Goal: Entertainment & Leisure: Consume media (video, audio)

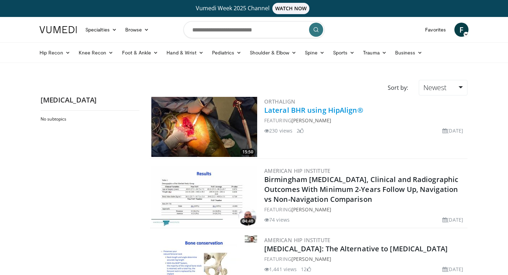
click at [308, 110] on link "Lateral BHR using HipAlign®" at bounding box center [313, 110] width 99 height 10
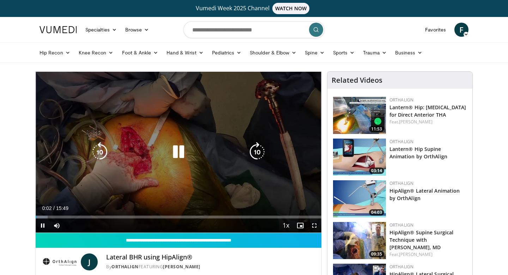
click at [177, 154] on icon "Video Player" at bounding box center [179, 152] width 20 height 20
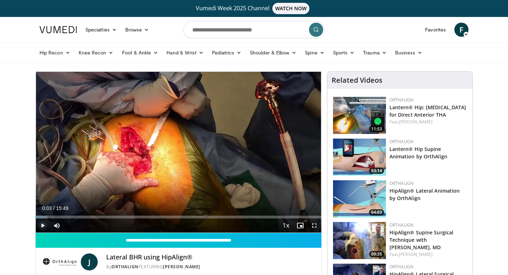
click at [46, 226] on span "Video Player" at bounding box center [43, 225] width 14 height 14
click at [318, 227] on span "Video Player" at bounding box center [314, 225] width 14 height 14
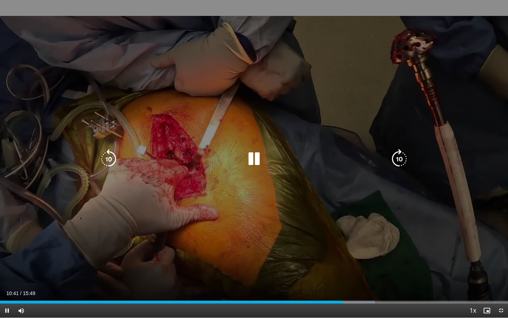
click at [259, 155] on icon "Video Player" at bounding box center [254, 159] width 20 height 20
click at [249, 153] on icon "Video Player" at bounding box center [254, 159] width 20 height 20
click at [106, 159] on icon "Video Player" at bounding box center [109, 159] width 20 height 20
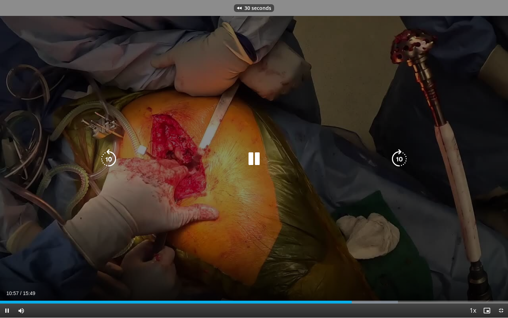
click at [106, 159] on icon "Video Player" at bounding box center [109, 159] width 20 height 20
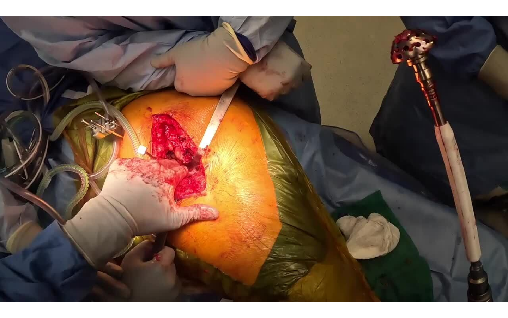
click at [106, 159] on div "40 seconds Tap to unmute" at bounding box center [254, 158] width 508 height 317
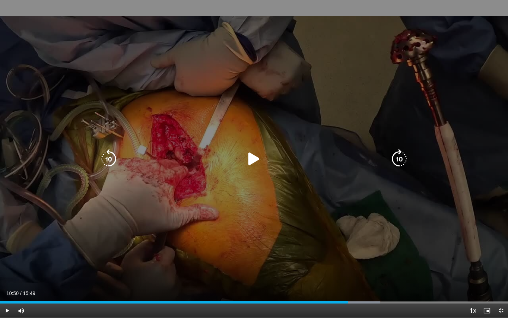
click at [112, 156] on icon "Video Player" at bounding box center [109, 159] width 20 height 20
click at [253, 162] on icon "Video Player" at bounding box center [254, 159] width 20 height 20
click at [250, 166] on icon "Video Player" at bounding box center [254, 159] width 20 height 20
click at [251, 160] on icon "Video Player" at bounding box center [254, 159] width 20 height 20
click at [257, 156] on icon "Video Player" at bounding box center [254, 159] width 20 height 20
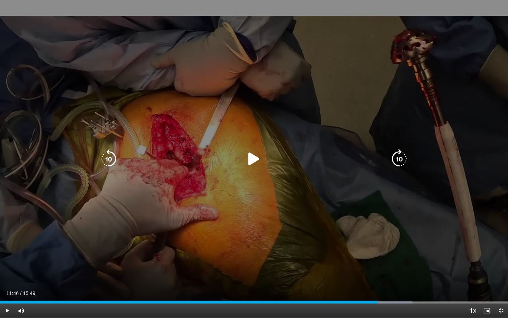
click at [257, 156] on icon "Video Player" at bounding box center [254, 159] width 20 height 20
click at [113, 158] on icon "Video Player" at bounding box center [109, 159] width 20 height 20
click at [254, 159] on icon "Video Player" at bounding box center [254, 159] width 20 height 20
click at [253, 161] on icon "Video Player" at bounding box center [254, 159] width 20 height 20
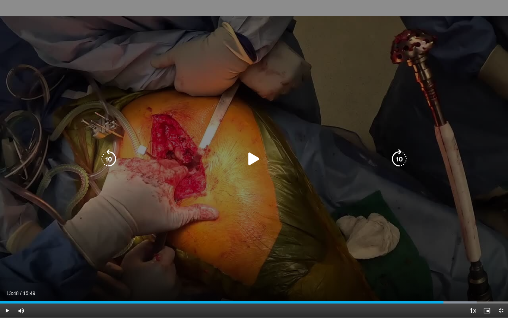
click at [249, 159] on icon "Video Player" at bounding box center [254, 159] width 20 height 20
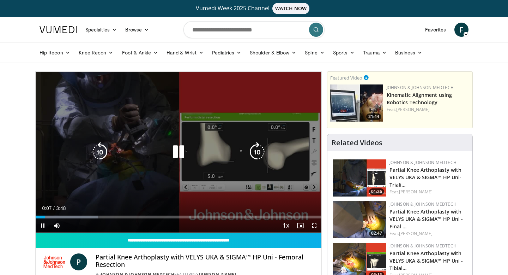
click at [171, 155] on icon "Video Player" at bounding box center [179, 152] width 20 height 20
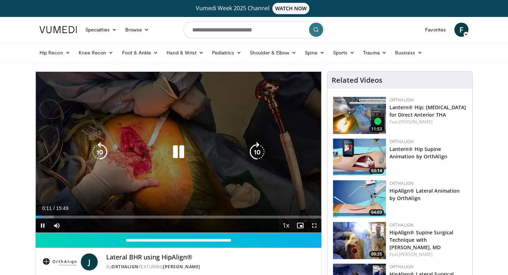
click at [184, 151] on icon "Video Player" at bounding box center [179, 152] width 20 height 20
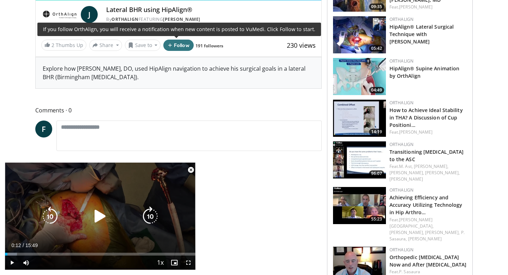
scroll to position [255, 0]
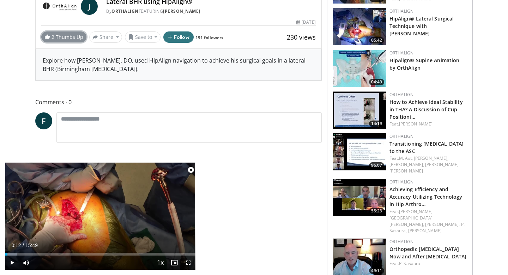
click at [55, 36] on span "2" at bounding box center [54, 37] width 4 height 7
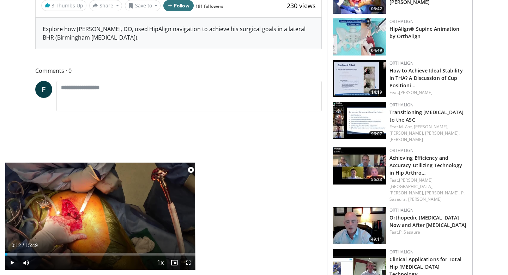
scroll to position [291, 0]
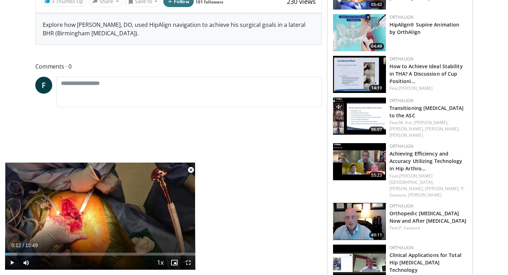
click at [191, 170] on span "Video Player" at bounding box center [191, 170] width 14 height 14
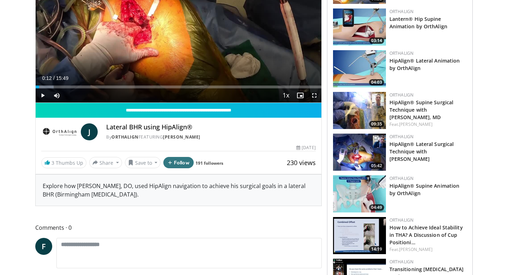
scroll to position [0, 0]
